Goal: Transaction & Acquisition: Purchase product/service

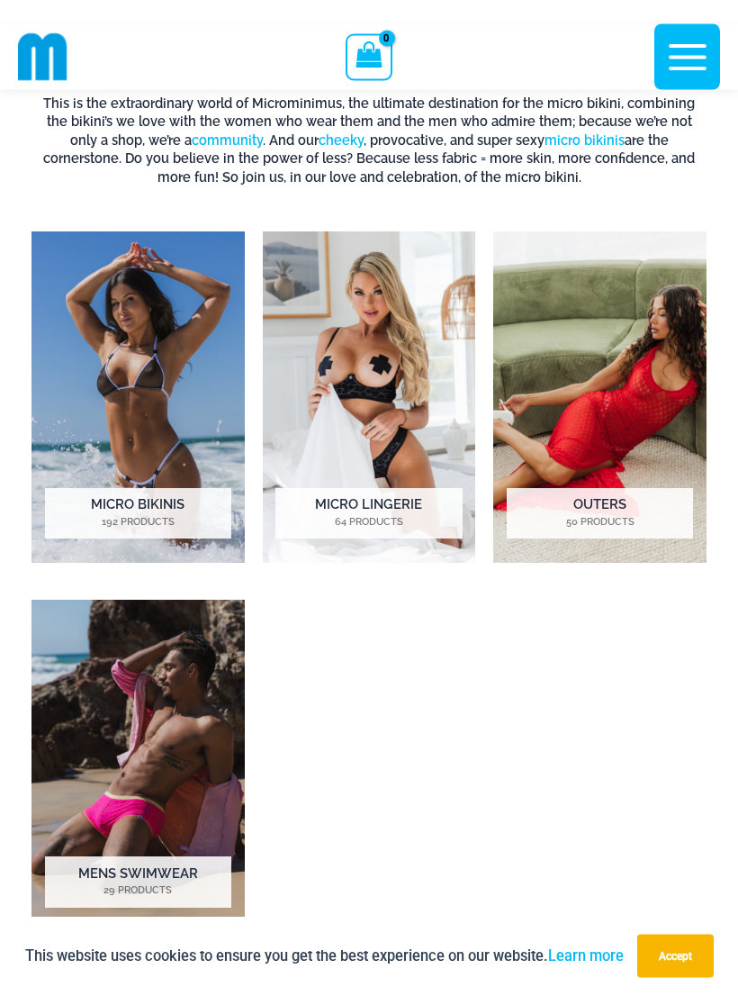
scroll to position [842, 0]
click at [184, 864] on h2 "Mens Swimwear 29 Products" at bounding box center [138, 881] width 186 height 50
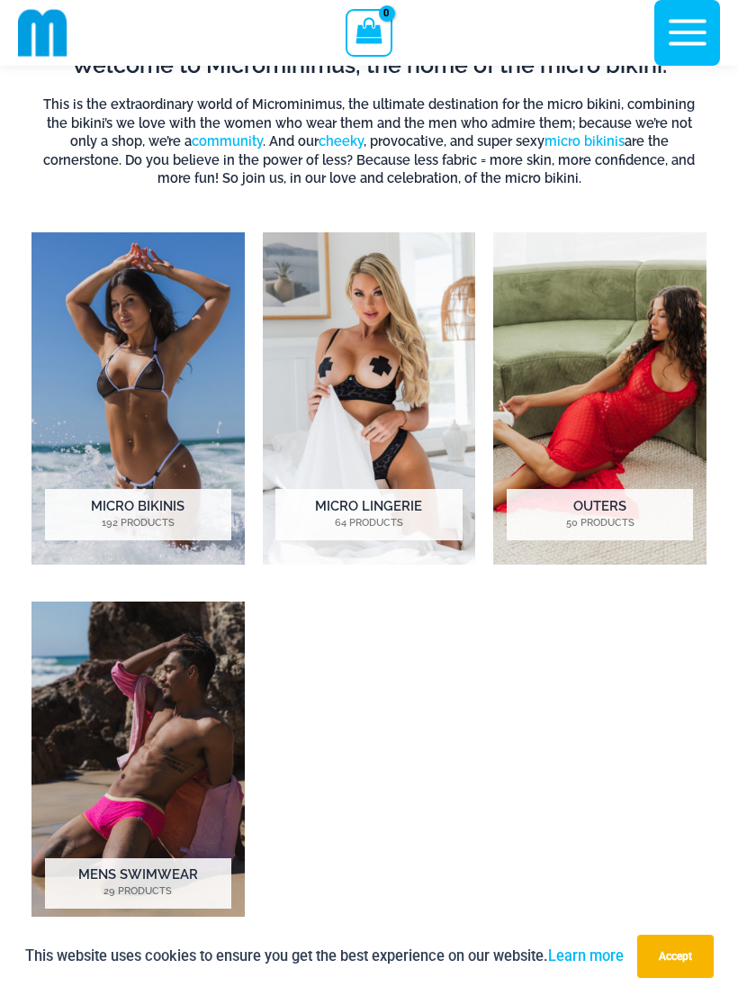
scroll to position [870, 0]
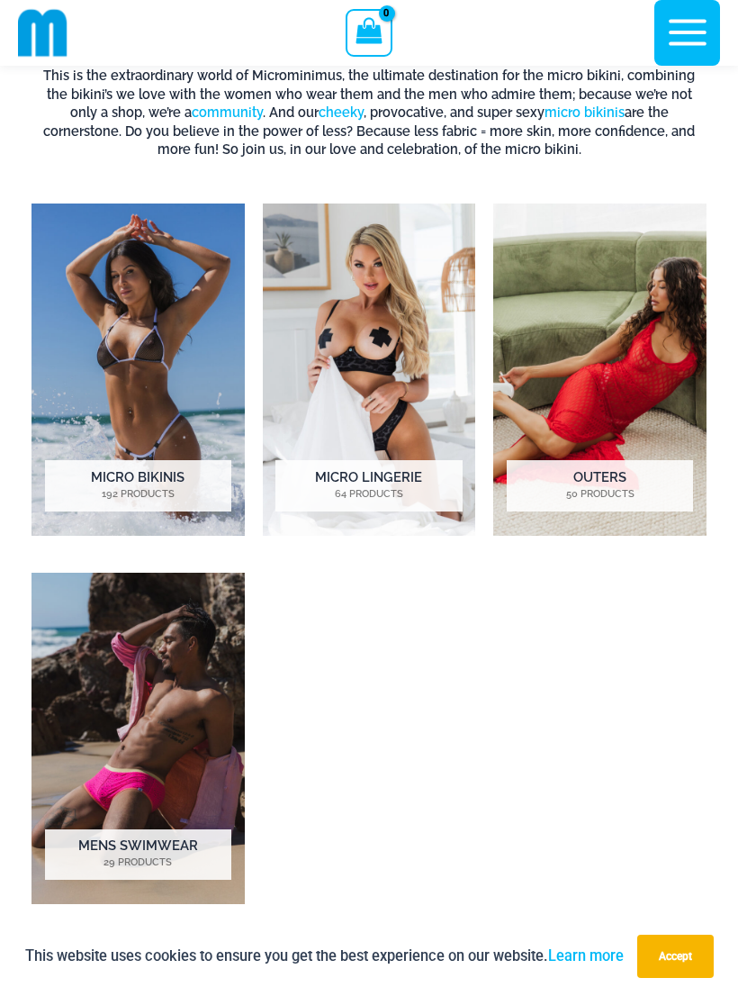
click at [106, 470] on h2 "Micro Bikinis 192 Products" at bounding box center [138, 485] width 186 height 50
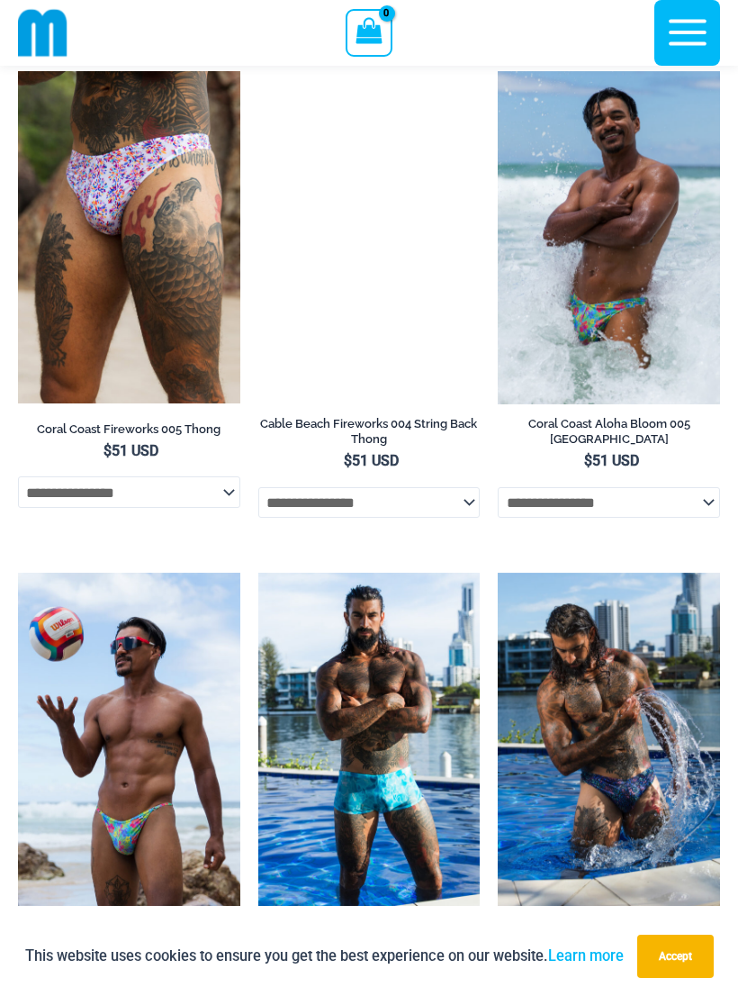
scroll to position [2223, 0]
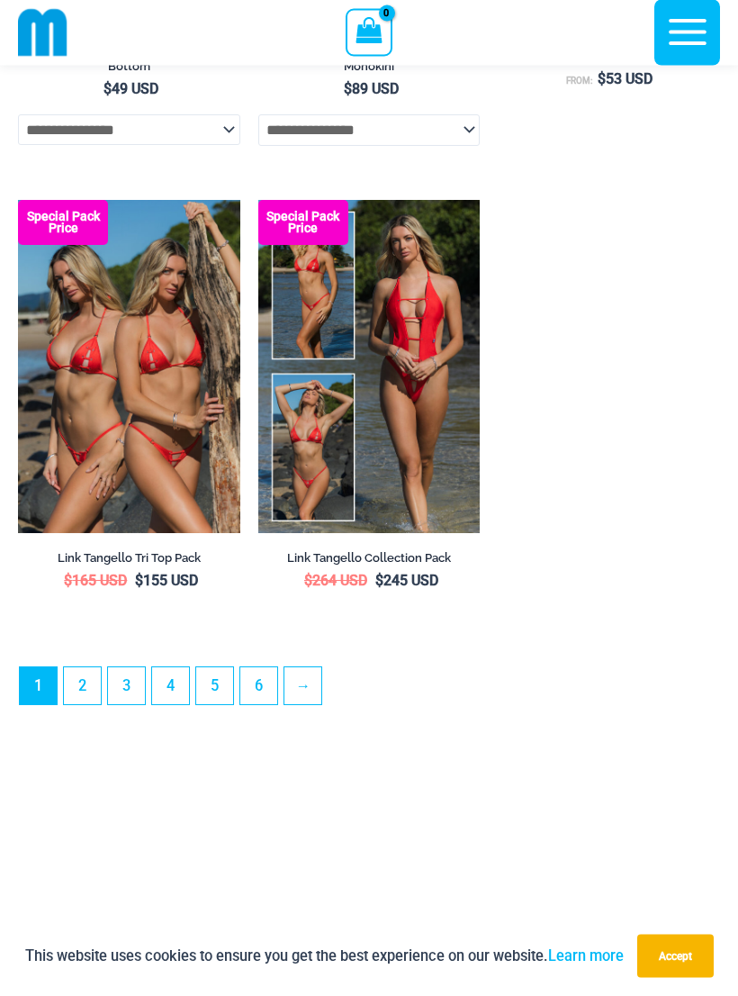
scroll to position [5420, 0]
click at [84, 699] on link "2" at bounding box center [82, 685] width 37 height 37
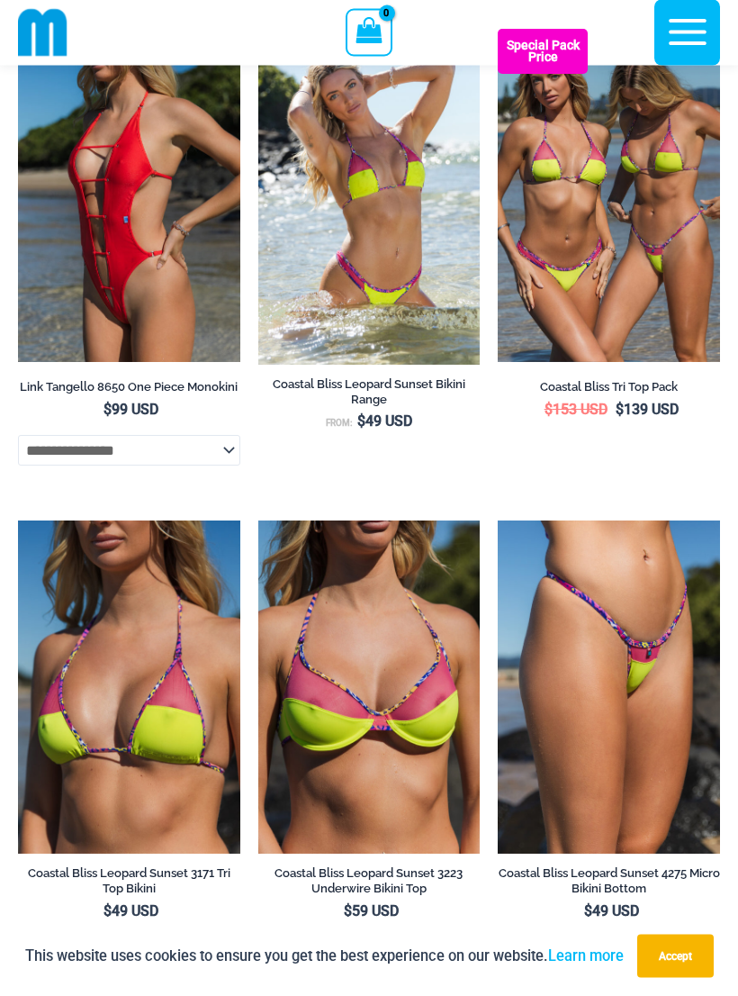
scroll to position [655, 0]
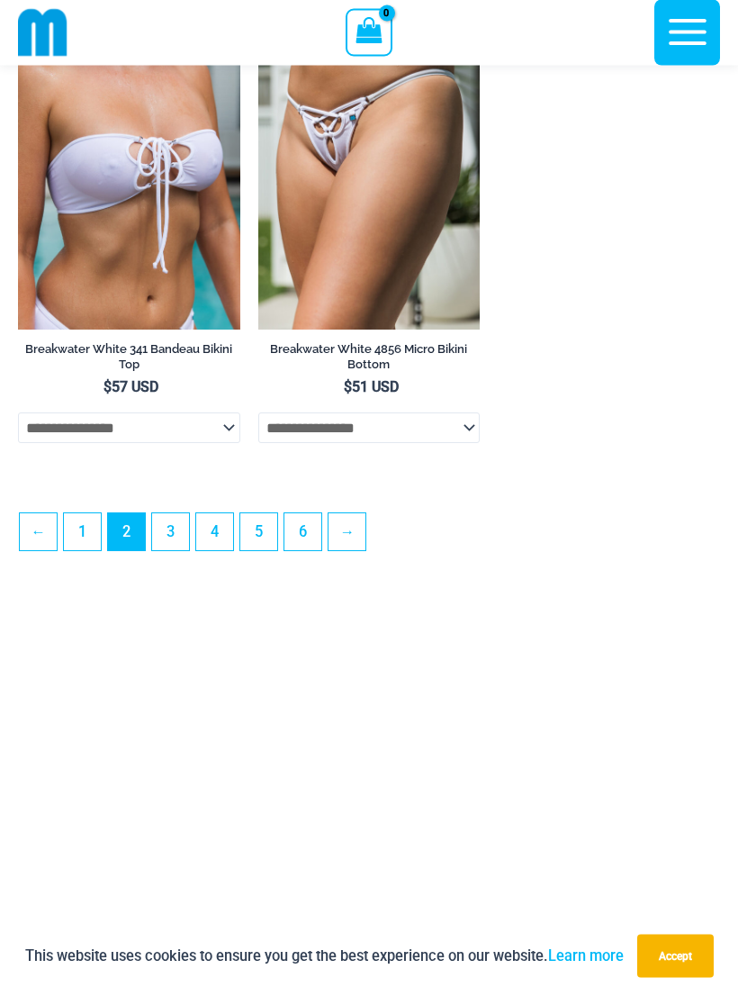
scroll to position [5130, 0]
click at [365, 550] on link "→" at bounding box center [347, 531] width 37 height 37
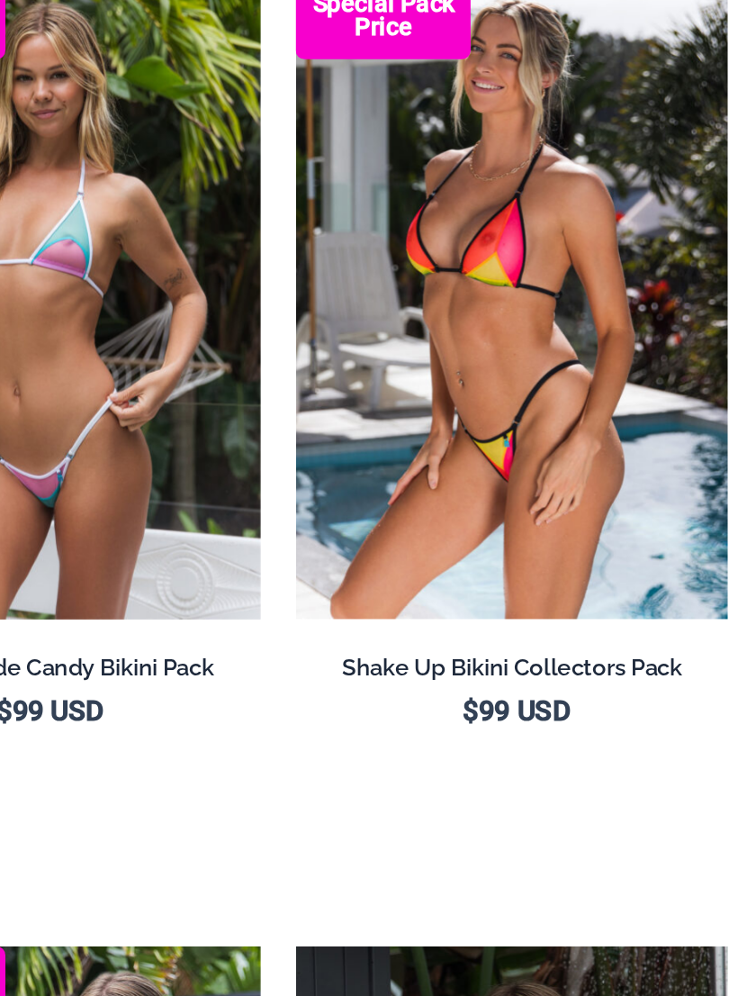
click at [498, 531] on link "Shake Up Bikini Collectors Pack" at bounding box center [609, 542] width 222 height 22
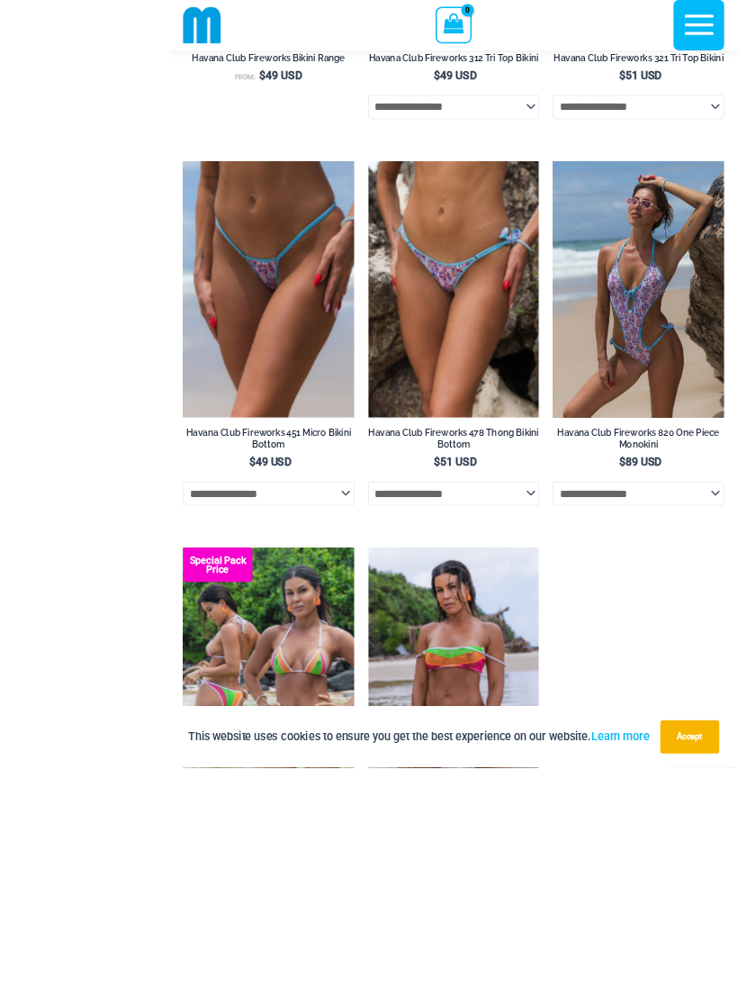
scroll to position [4772, 0]
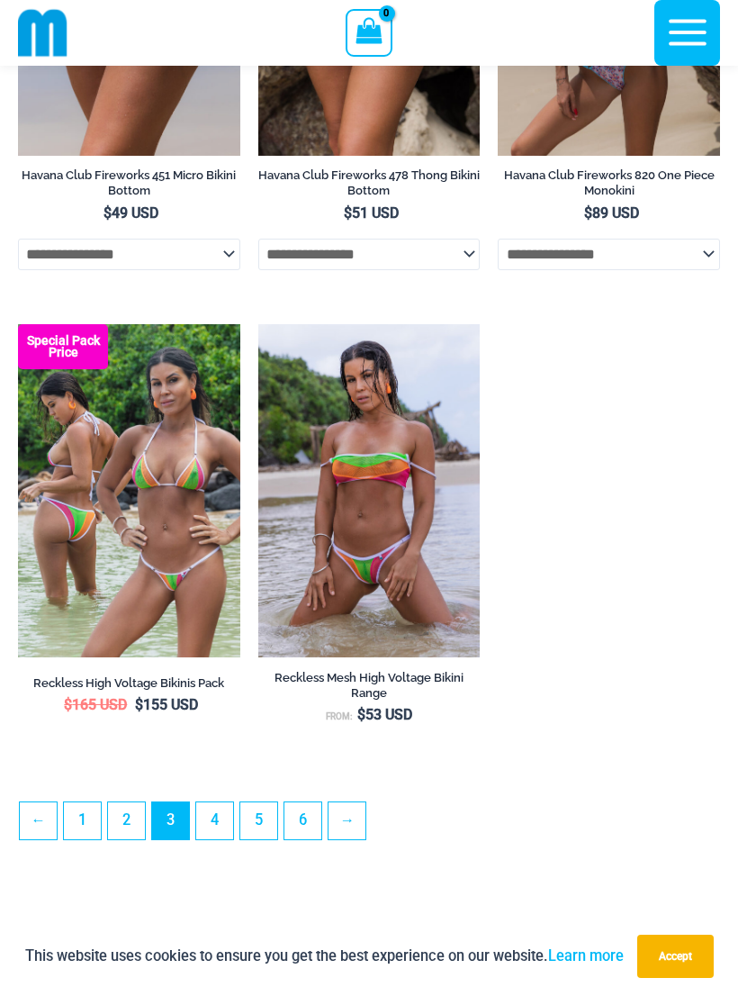
click at [353, 839] on link "→" at bounding box center [347, 820] width 37 height 37
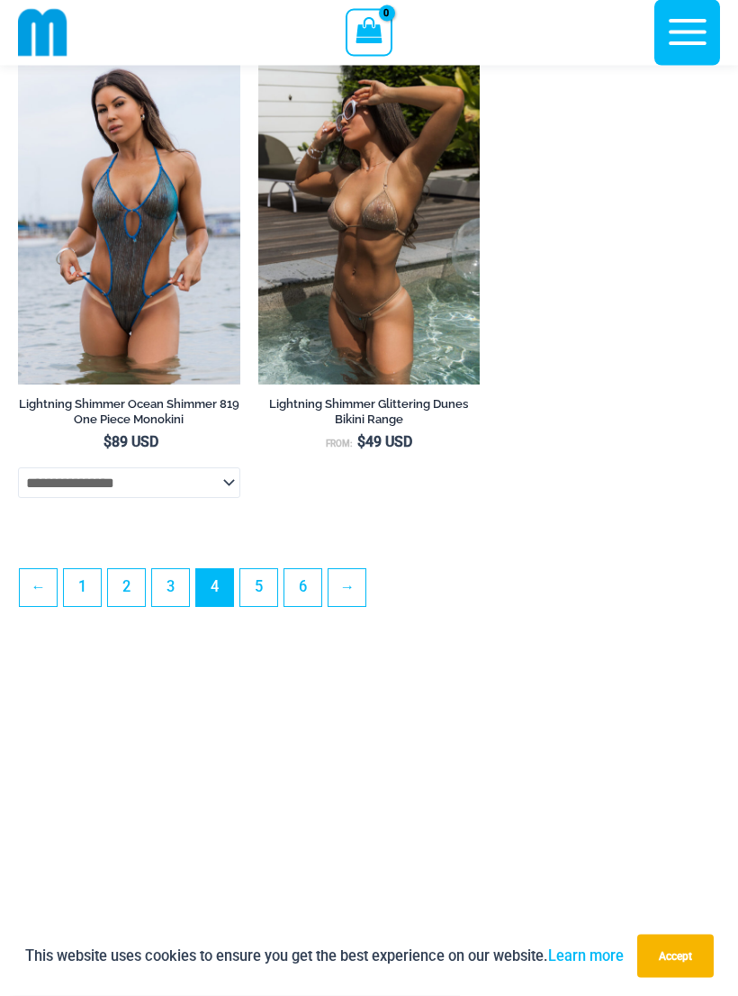
scroll to position [5105, 0]
click at [363, 606] on link "→" at bounding box center [347, 587] width 37 height 37
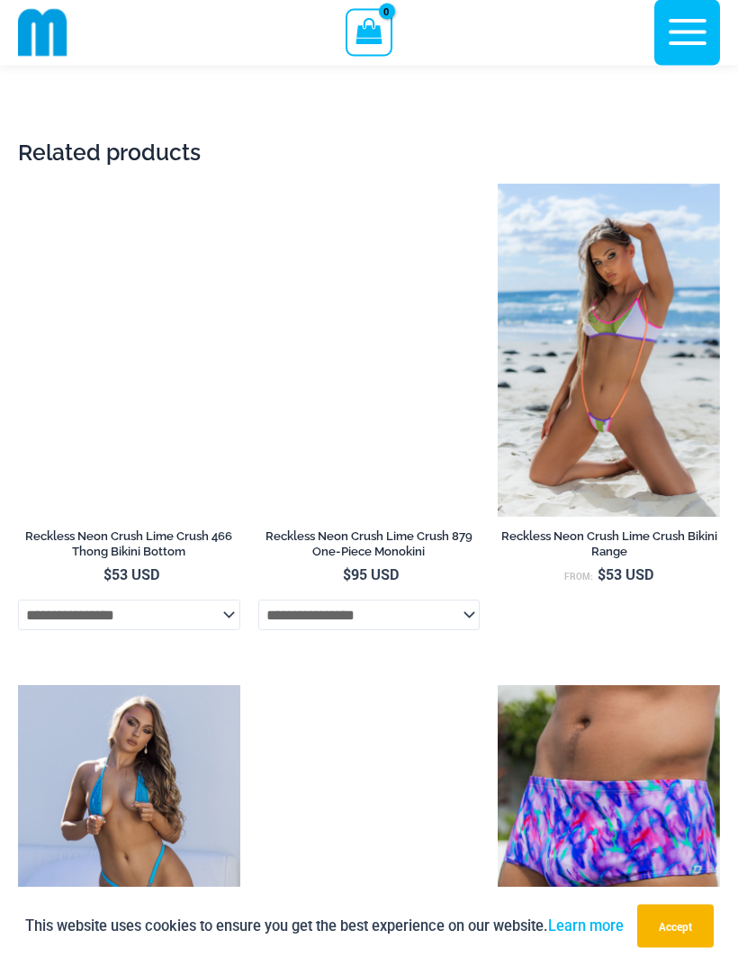
scroll to position [5177, 0]
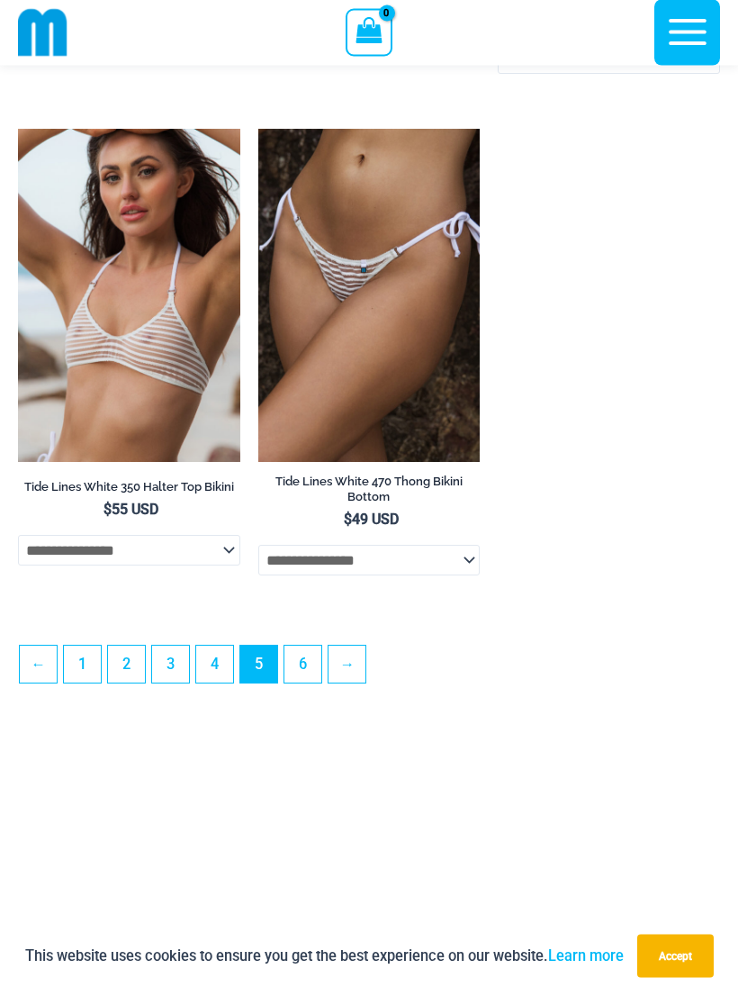
scroll to position [4968, 0]
click at [353, 682] on link "→" at bounding box center [347, 663] width 37 height 37
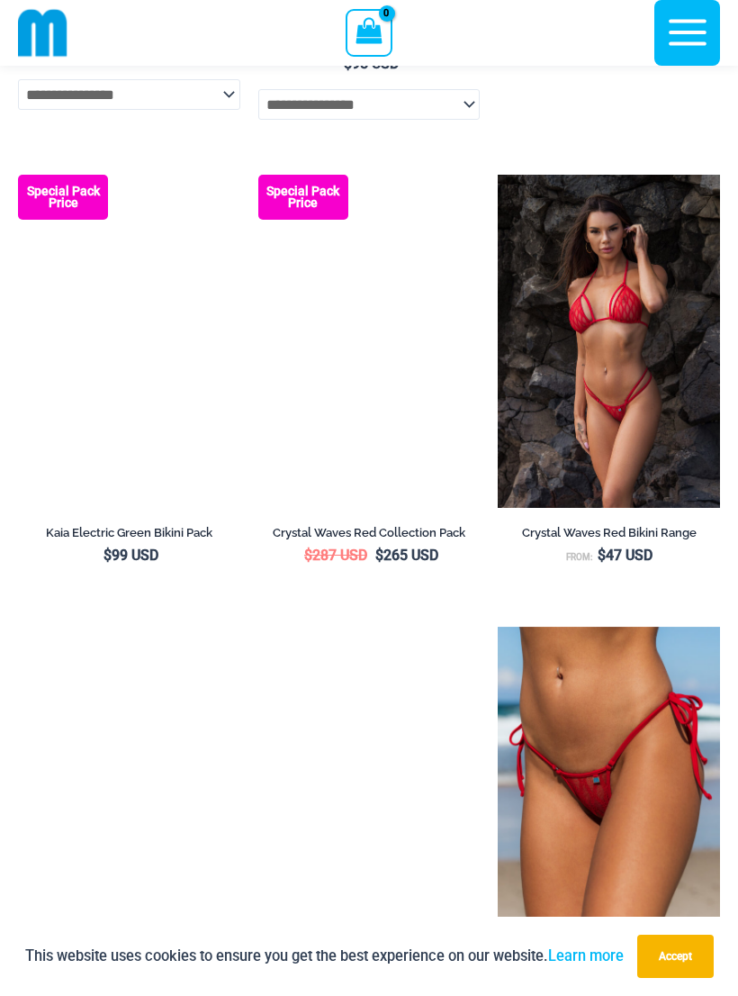
scroll to position [4016, 0]
